Goal: Transaction & Acquisition: Purchase product/service

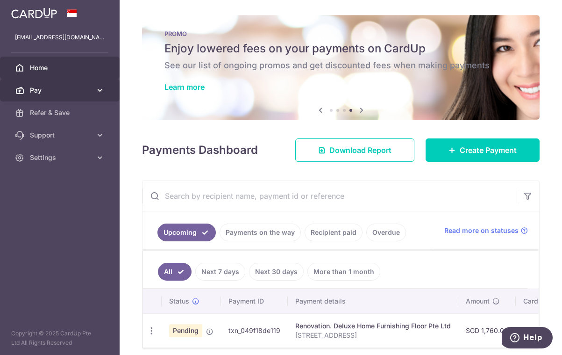
click at [60, 96] on link "Pay" at bounding box center [60, 90] width 120 height 22
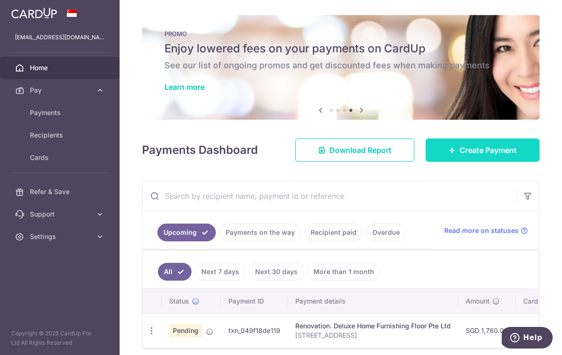
click at [477, 154] on span "Create Payment" at bounding box center [488, 149] width 57 height 11
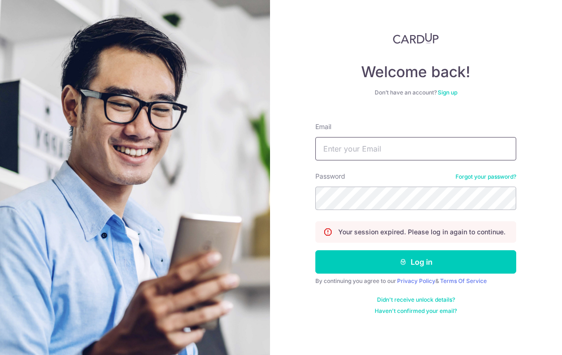
click at [439, 143] on input "Email" at bounding box center [416, 148] width 201 height 23
type input "chewmae@gmail.com"
click at [416, 262] on button "Log in" at bounding box center [416, 261] width 201 height 23
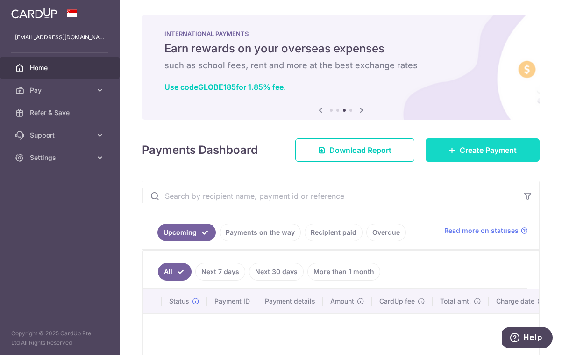
click at [479, 148] on span "Create Payment" at bounding box center [488, 149] width 57 height 11
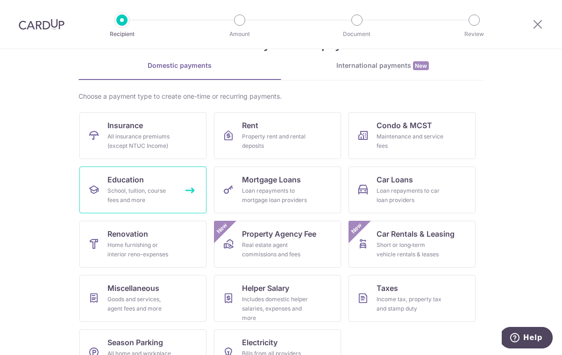
scroll to position [34, 0]
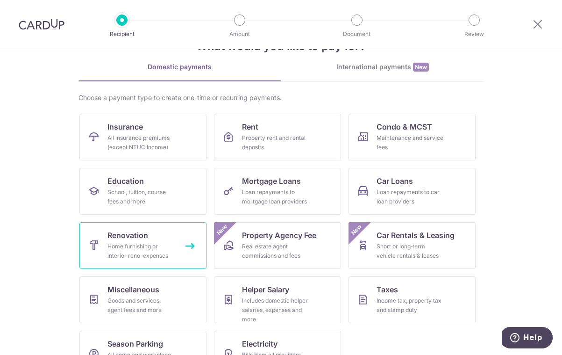
click at [155, 238] on link "Renovation Home furnishing or interior reno-expenses" at bounding box center [142, 245] width 127 height 47
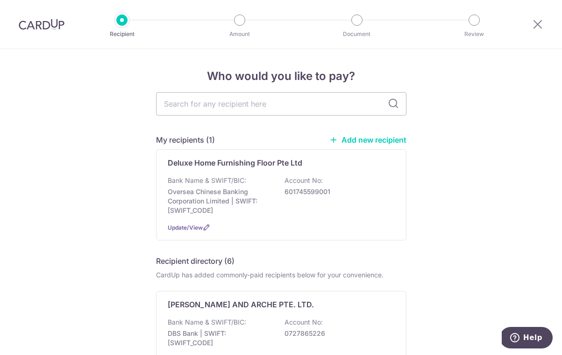
click at [389, 143] on link "Add new recipient" at bounding box center [368, 139] width 77 height 9
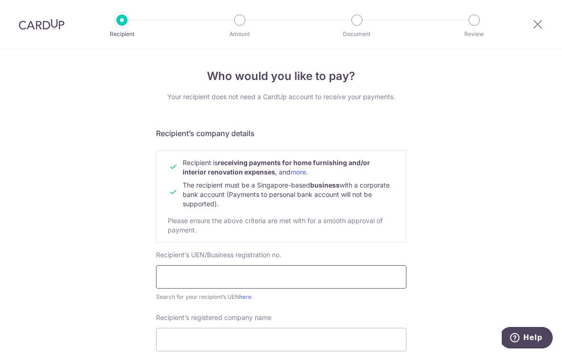
click at [213, 272] on input "text" at bounding box center [281, 276] width 251 height 23
type input "201317958HDBS"
click at [198, 338] on input "Recipient’s registered company name" at bounding box center [281, 339] width 251 height 23
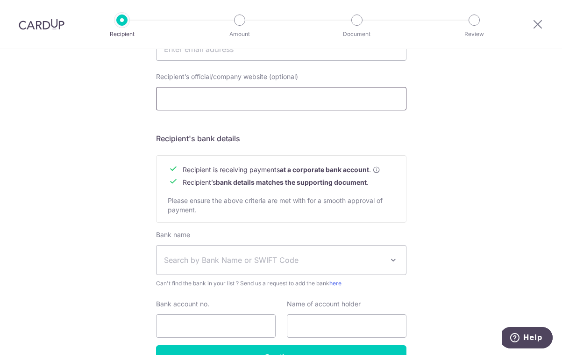
scroll to position [343, 0]
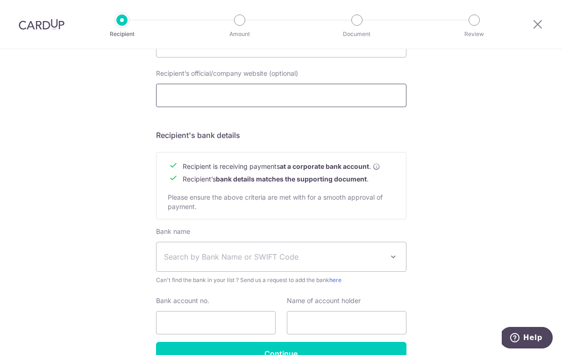
type input "Living Solutions Pte Ltd"
click at [212, 266] on span "Search by Bank Name or SWIFT Code" at bounding box center [282, 256] width 250 height 29
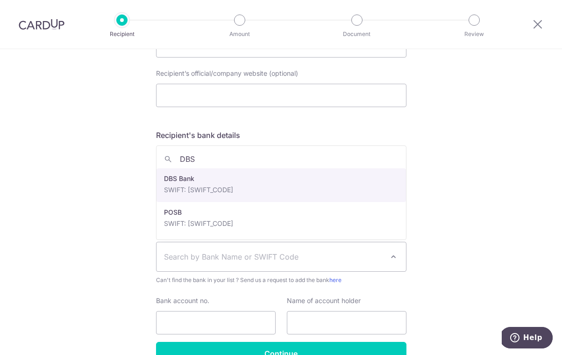
type input "DBS"
select select "6"
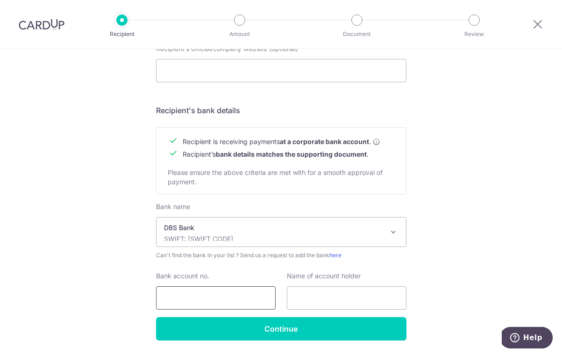
scroll to position [367, 0]
click at [232, 290] on input "Bank account no." at bounding box center [216, 298] width 120 height 23
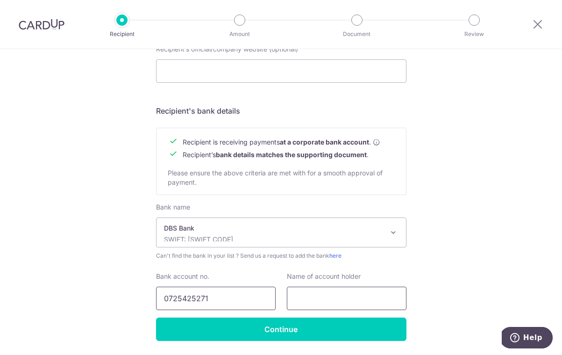
type input "0725425271"
click at [356, 303] on input "text" at bounding box center [347, 298] width 120 height 23
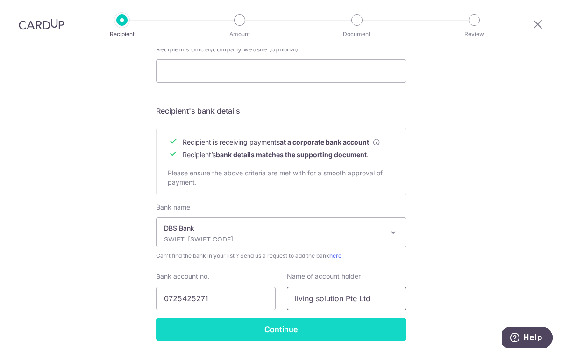
type input "living solution Pte Ltd"
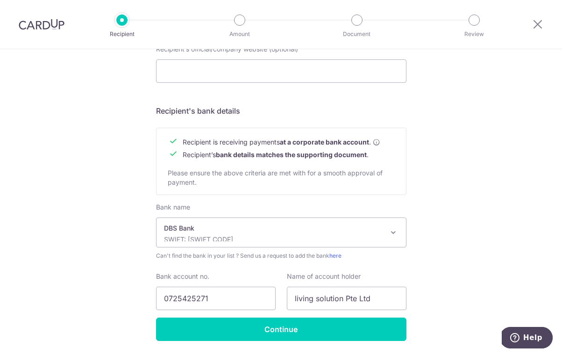
click at [348, 323] on input "Continue" at bounding box center [281, 328] width 251 height 23
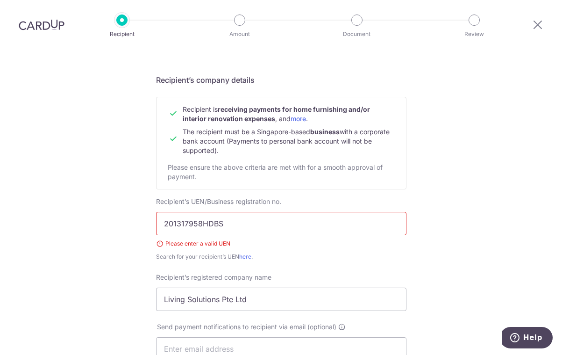
scroll to position [54, 0]
click at [284, 211] on input "201317958HDBS" at bounding box center [281, 222] width 251 height 23
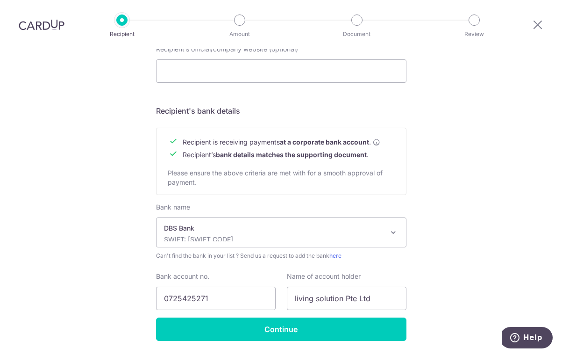
scroll to position [380, 0]
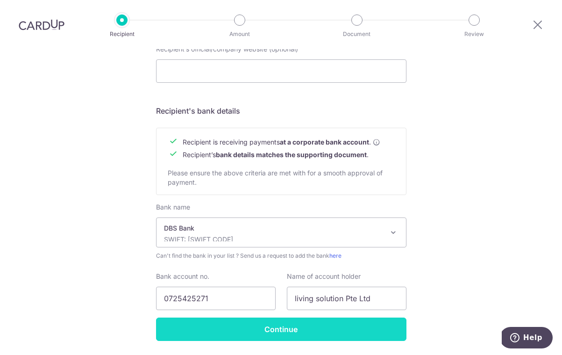
type input "201317958H"
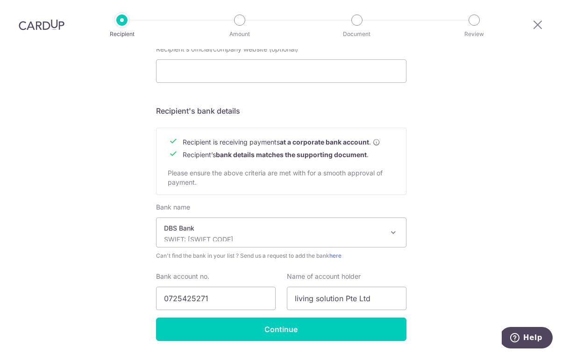
click at [323, 317] on input "Continue" at bounding box center [281, 328] width 251 height 23
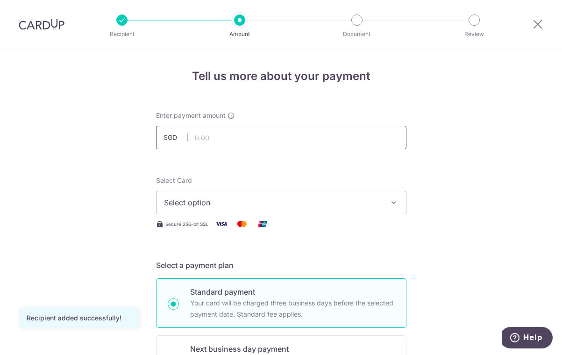
click at [257, 141] on input "text" at bounding box center [281, 137] width 251 height 23
type input "627.90"
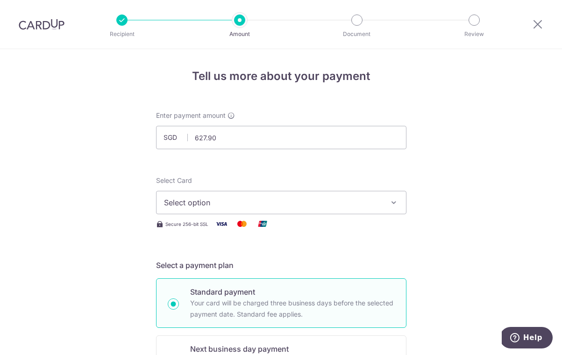
click at [386, 204] on button "Select option" at bounding box center [281, 202] width 251 height 23
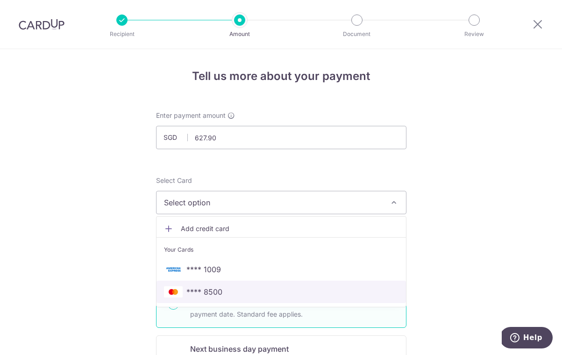
click at [241, 287] on span "**** 8500" at bounding box center [281, 291] width 235 height 11
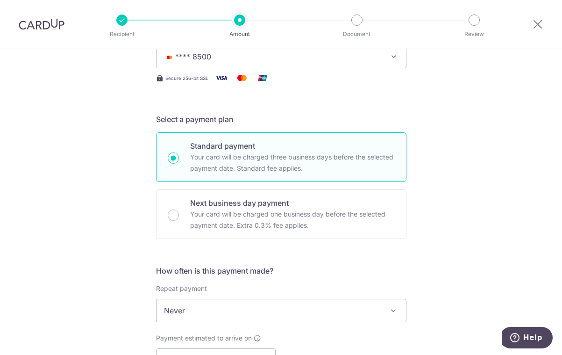
scroll to position [147, 0]
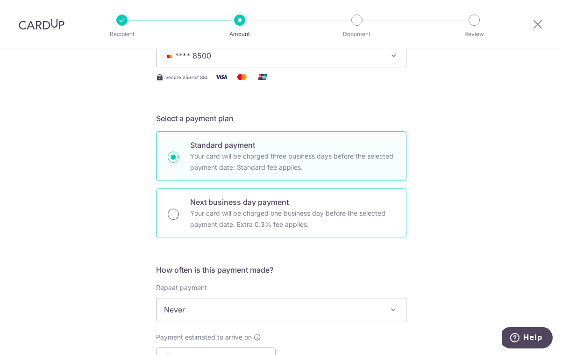
click at [176, 216] on input "Next business day payment Your card will be charged one business day before the…" at bounding box center [173, 213] width 11 height 11
radio input "true"
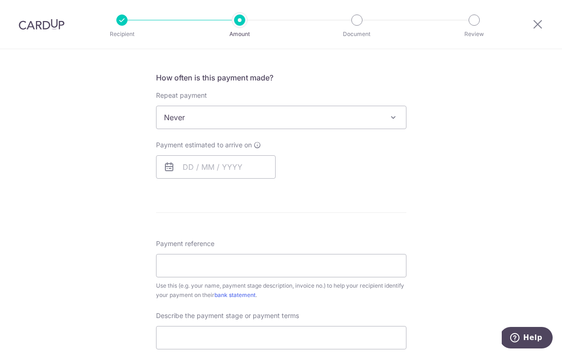
scroll to position [339, 0]
click at [218, 166] on input "text" at bounding box center [216, 166] width 120 height 23
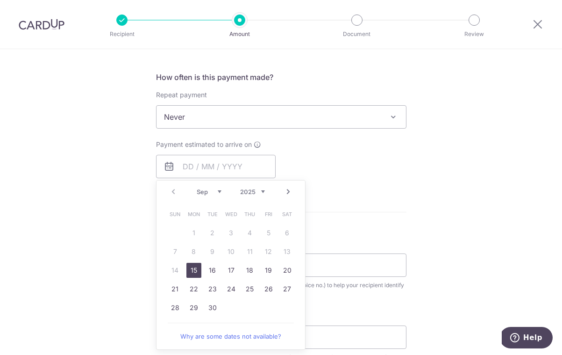
click at [196, 273] on link "15" at bounding box center [193, 270] width 15 height 15
type input "[DATE]"
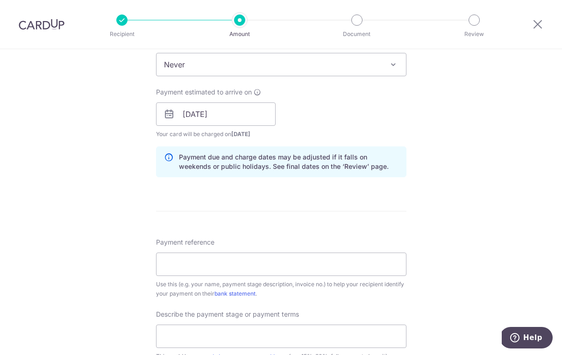
scroll to position [395, 0]
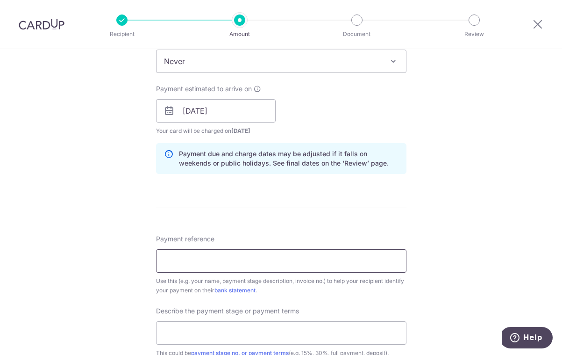
click at [187, 263] on input "Payment reference" at bounding box center [281, 260] width 251 height 23
type input "T"
click at [164, 261] on input "Joo Chiat" at bounding box center [281, 260] width 251 height 23
click at [225, 260] on input "162 Joo Chiat" at bounding box center [281, 260] width 251 height 23
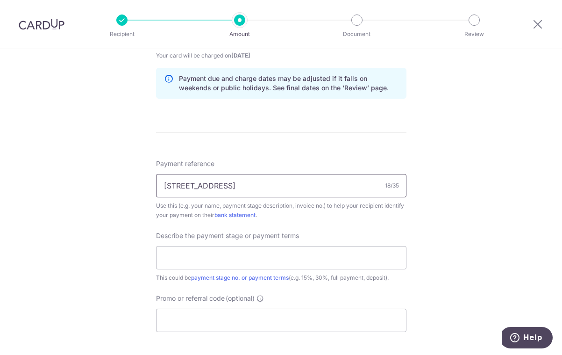
scroll to position [472, 0]
type input "[STREET_ADDRESS]"
click at [203, 256] on input "text" at bounding box center [281, 255] width 251 height 23
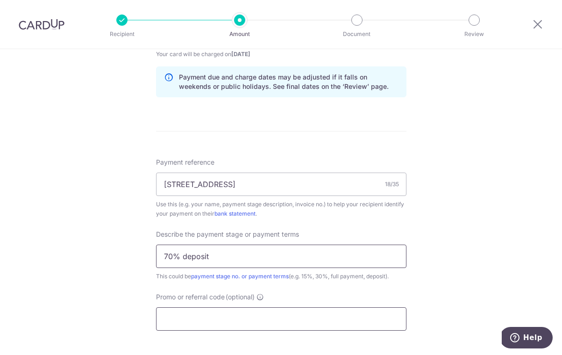
scroll to position [561, 0]
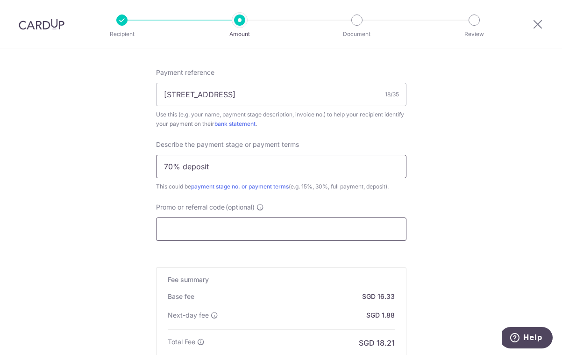
type input "70% deposit"
click at [214, 222] on input "Promo or referral code (optional)" at bounding box center [281, 228] width 251 height 23
paste input "RENO25ONE"
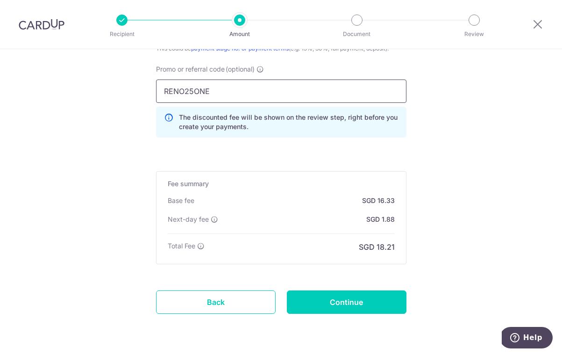
scroll to position [698, 0]
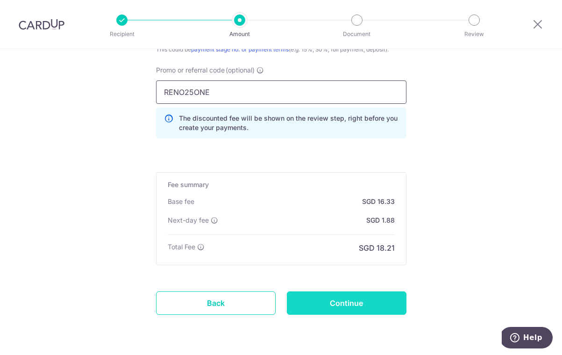
type input "RENO25ONE"
click at [364, 308] on input "Continue" at bounding box center [347, 302] width 120 height 23
type input "Create Schedule"
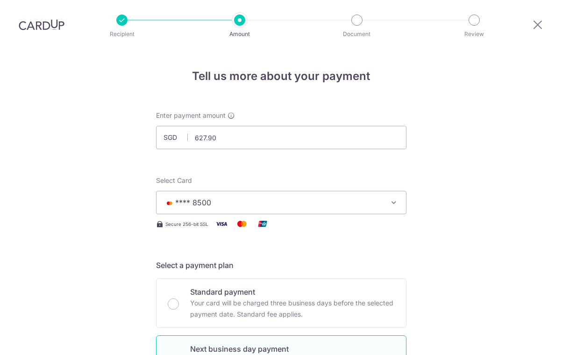
scroll to position [711, 0]
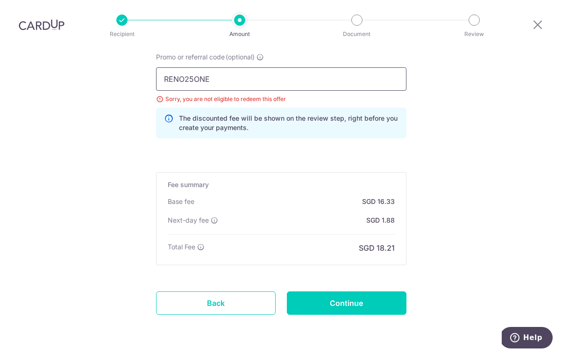
click at [249, 67] on input "RENO25ONE" at bounding box center [281, 78] width 251 height 23
type input "R"
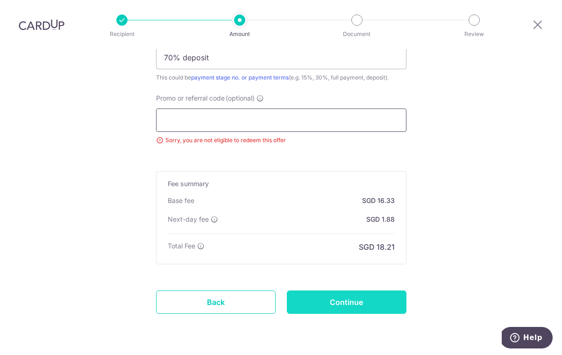
scroll to position [669, 0]
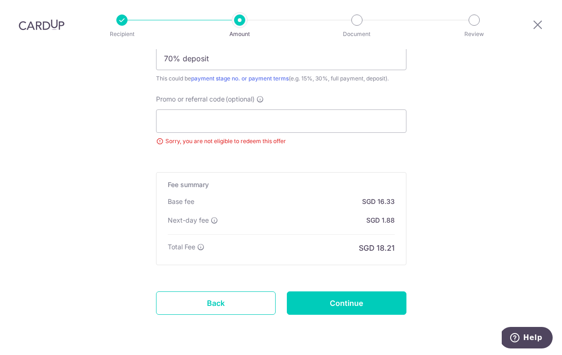
click at [370, 291] on input "Continue" at bounding box center [347, 302] width 120 height 23
type input "Update Schedule"
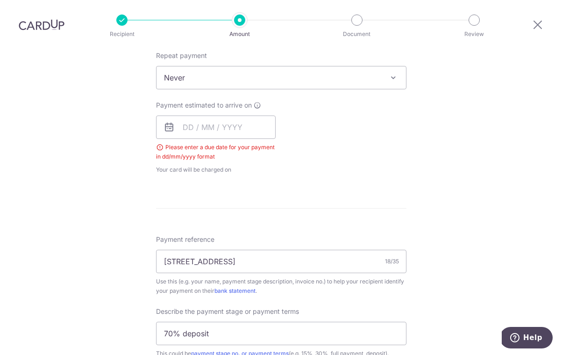
scroll to position [379, 0]
click at [255, 115] on input "text" at bounding box center [216, 126] width 120 height 23
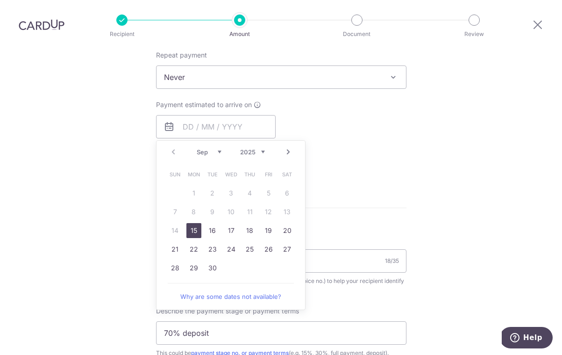
click at [197, 223] on link "15" at bounding box center [193, 230] width 15 height 15
type input "15/09/2025"
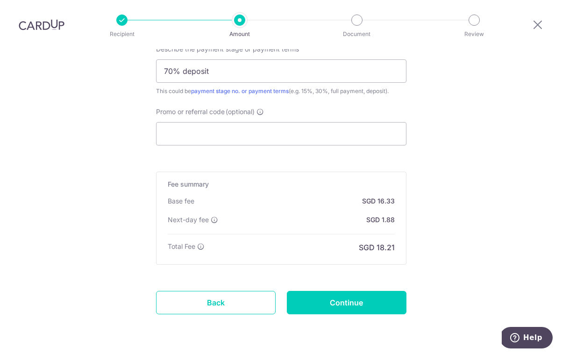
scroll to position [656, 0]
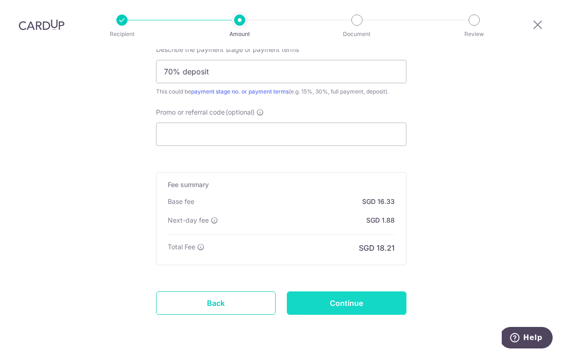
click at [359, 291] on input "Continue" at bounding box center [347, 302] width 120 height 23
type input "Update Schedule"
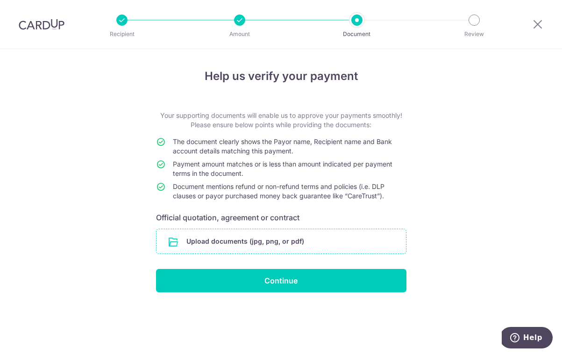
click at [334, 244] on input "file" at bounding box center [282, 241] width 250 height 24
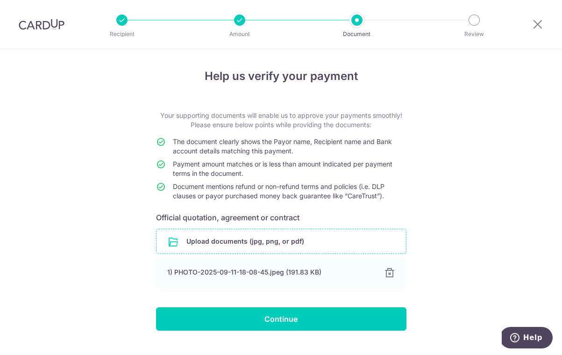
click at [253, 325] on input "Continue" at bounding box center [281, 318] width 251 height 23
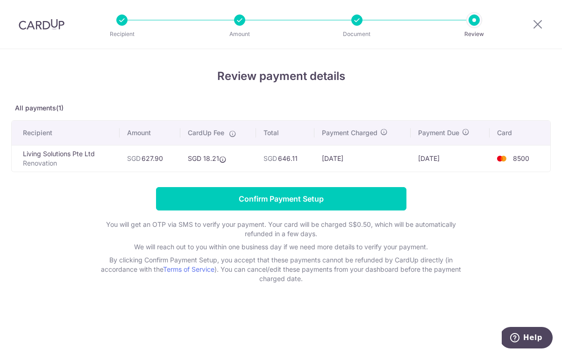
click at [354, 199] on input "Confirm Payment Setup" at bounding box center [281, 198] width 251 height 23
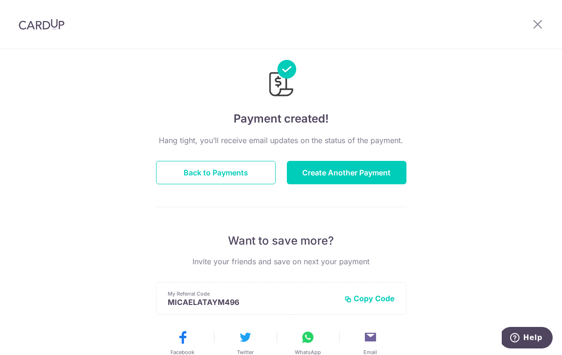
scroll to position [18, 0]
